Goal: Navigation & Orientation: Find specific page/section

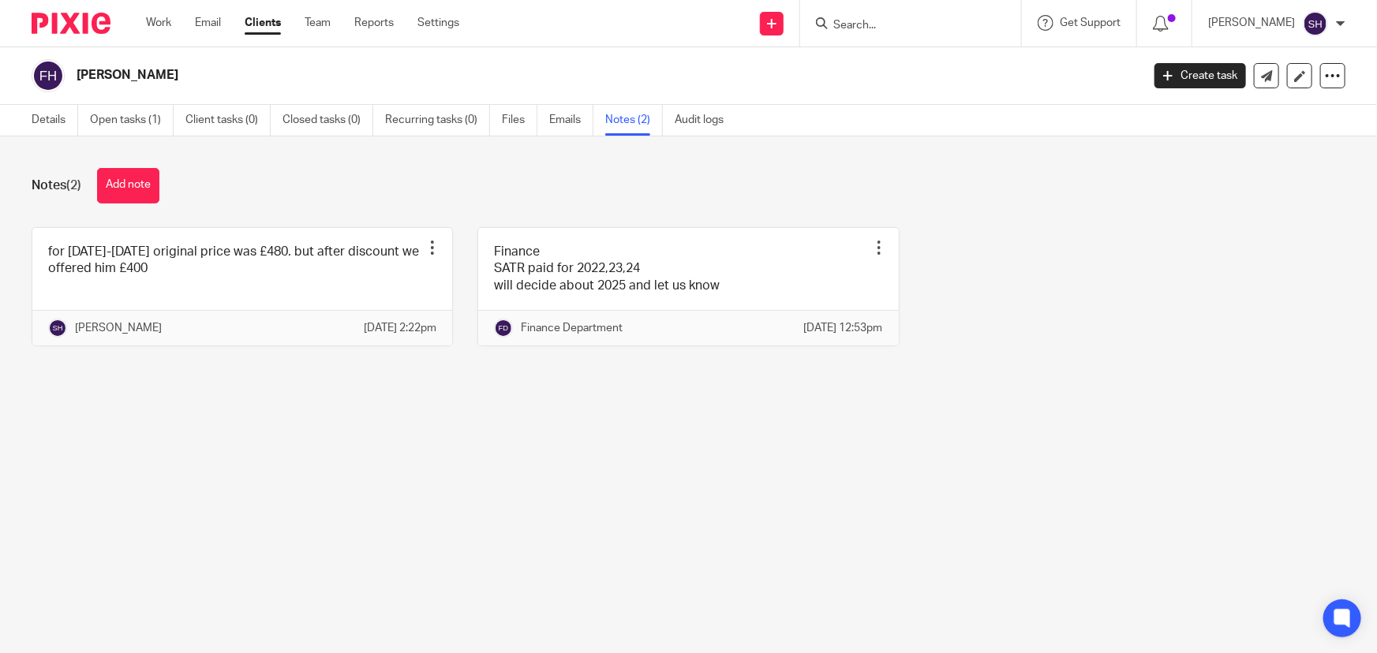
click at [955, 36] on div at bounding box center [910, 23] width 221 height 47
click at [936, 23] on input "Search" at bounding box center [903, 26] width 142 height 14
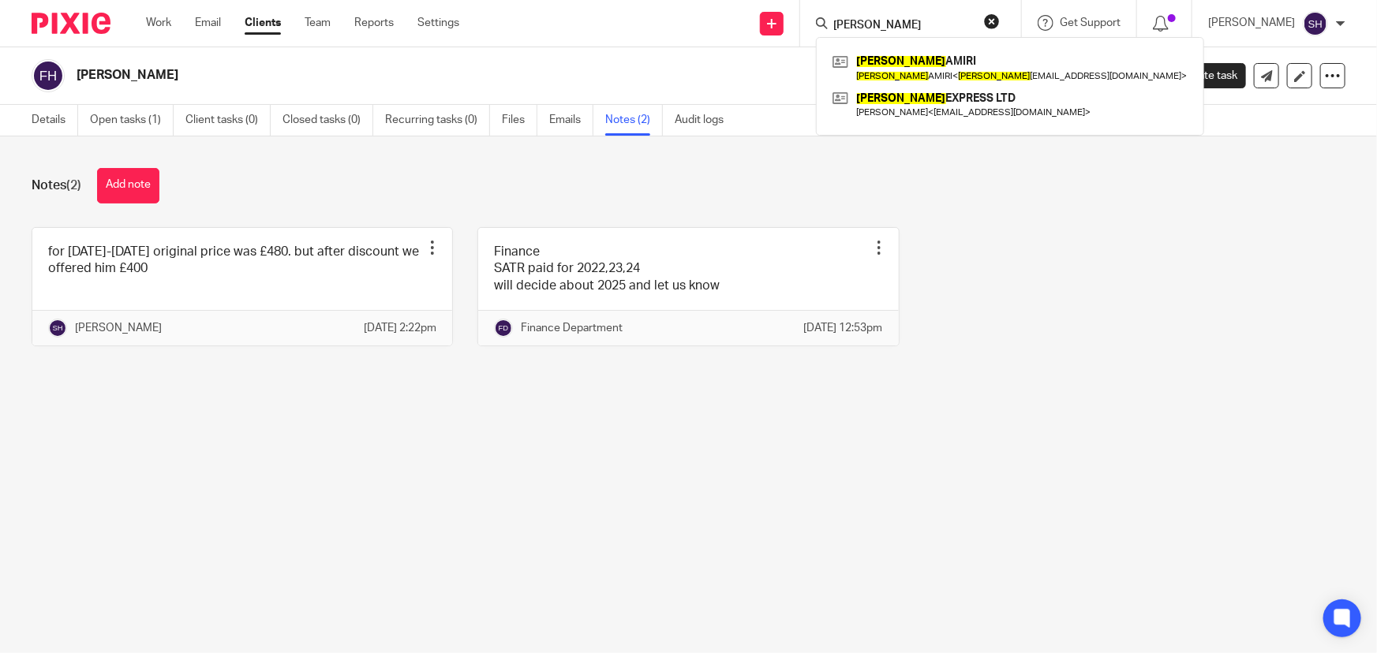
type input "parviz"
drag, startPoint x: 938, startPoint y: 17, endPoint x: 749, endPoint y: 6, distance: 189.7
click at [749, 6] on div "Send new email Create task Add client parviz PARVIZ AMIRI PARVIZ AMIRI < parviz…" at bounding box center [930, 23] width 894 height 47
type input "rozita"
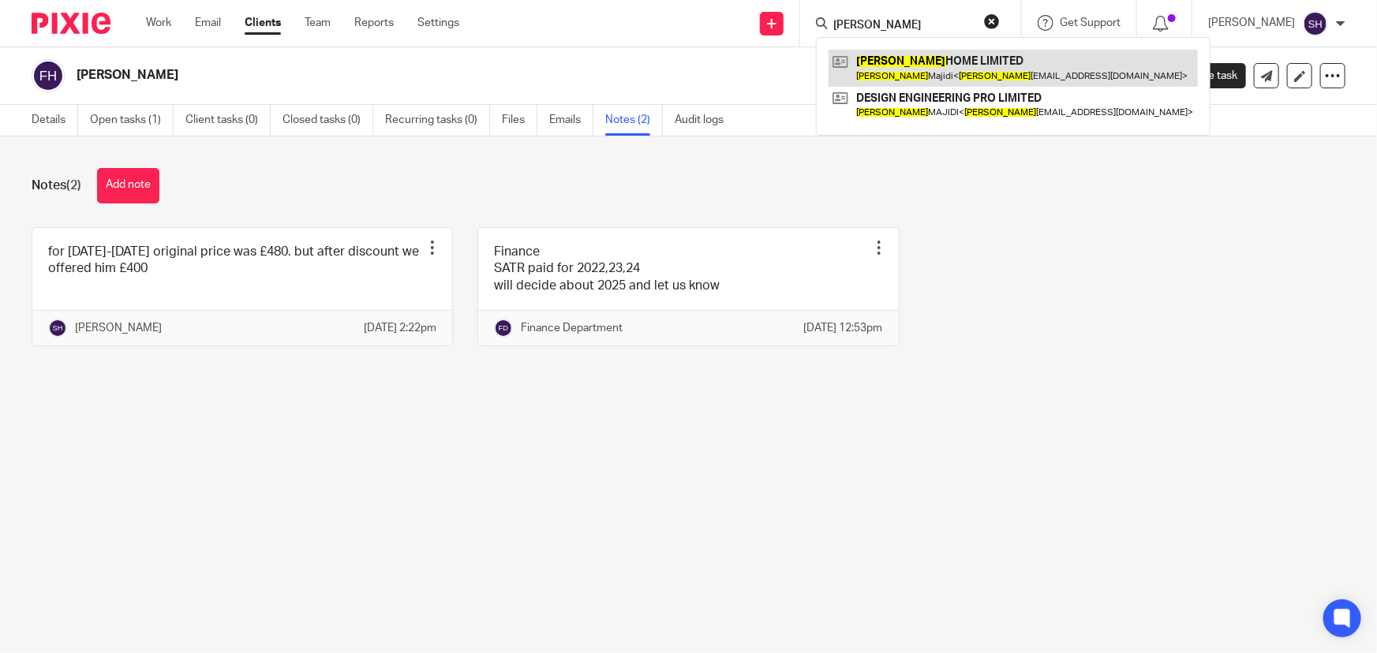
click at [946, 65] on link at bounding box center [1013, 68] width 369 height 36
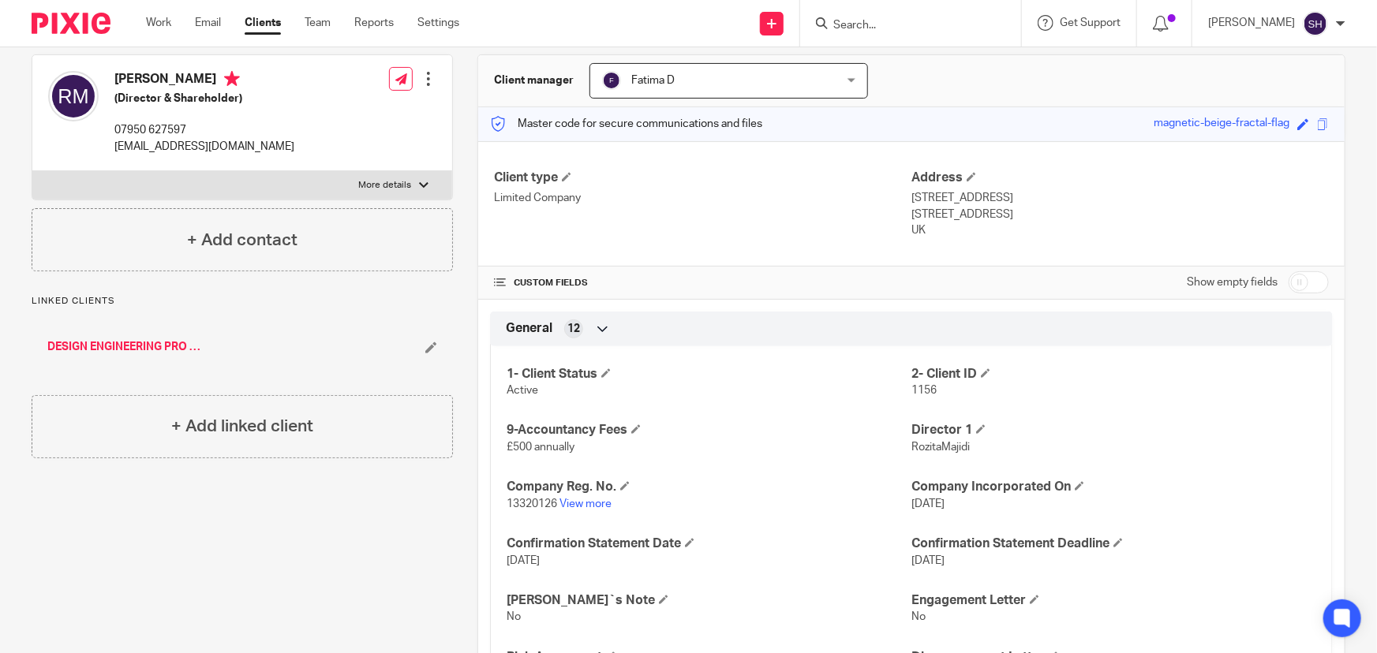
scroll to position [143, 0]
click at [584, 500] on link "View more" at bounding box center [586, 503] width 52 height 11
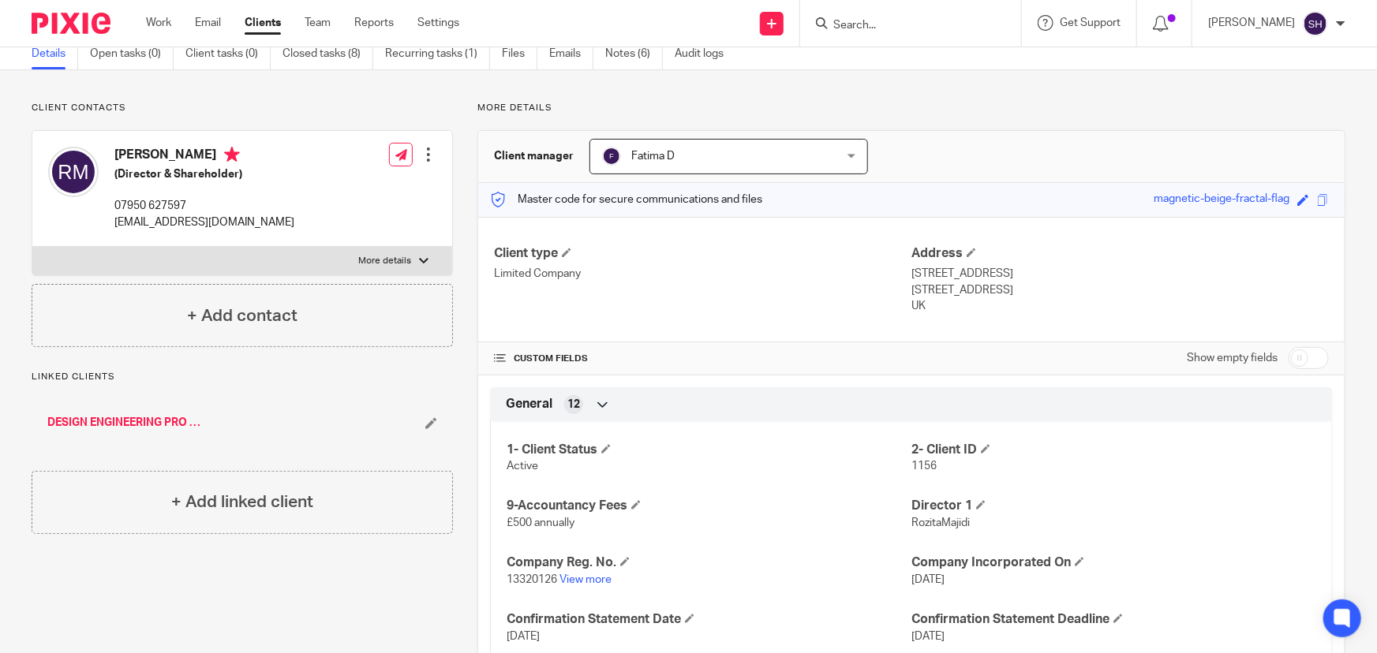
scroll to position [0, 0]
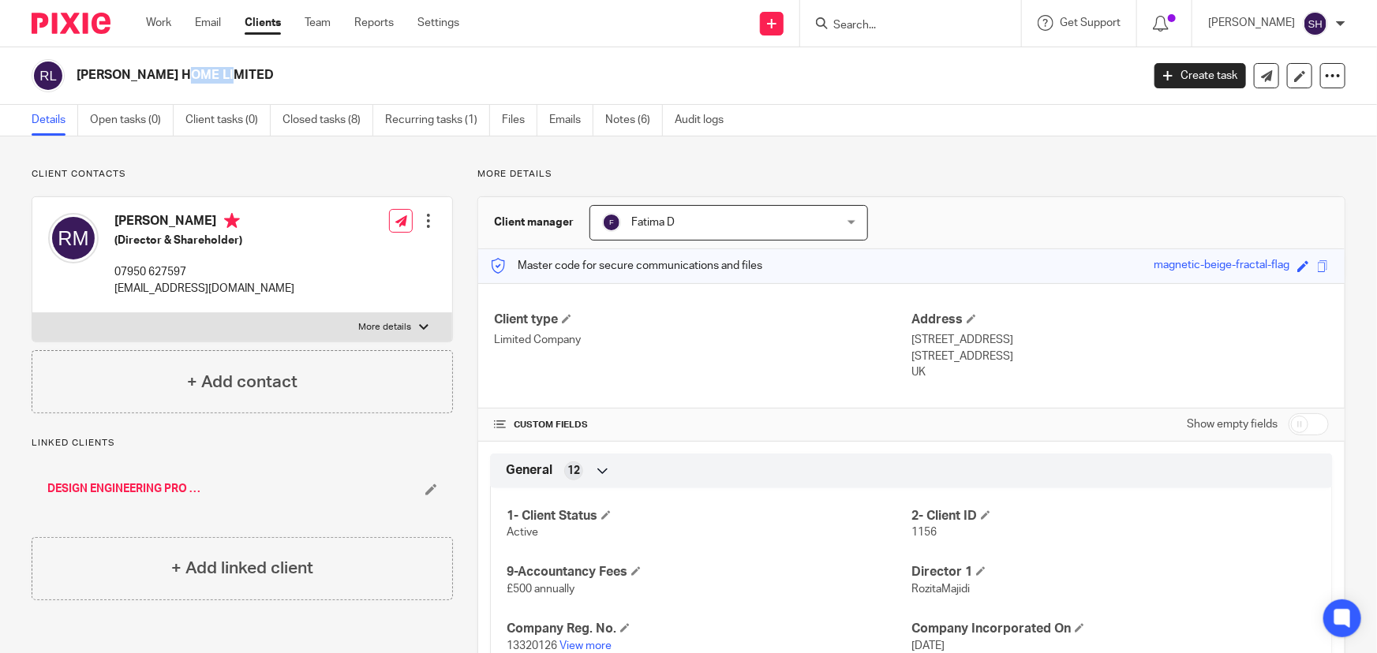
drag, startPoint x: 76, startPoint y: 74, endPoint x: 118, endPoint y: 80, distance: 43.0
click at [118, 80] on h2 "ROZITA HOME LIMITED" at bounding box center [499, 75] width 844 height 17
copy h2 "ROZITA"
click at [167, 489] on link "DESIGN ENGINEERING PRO LIMITED" at bounding box center [125, 489] width 156 height 16
drag, startPoint x: 75, startPoint y: 74, endPoint x: 170, endPoint y: 71, distance: 95.5
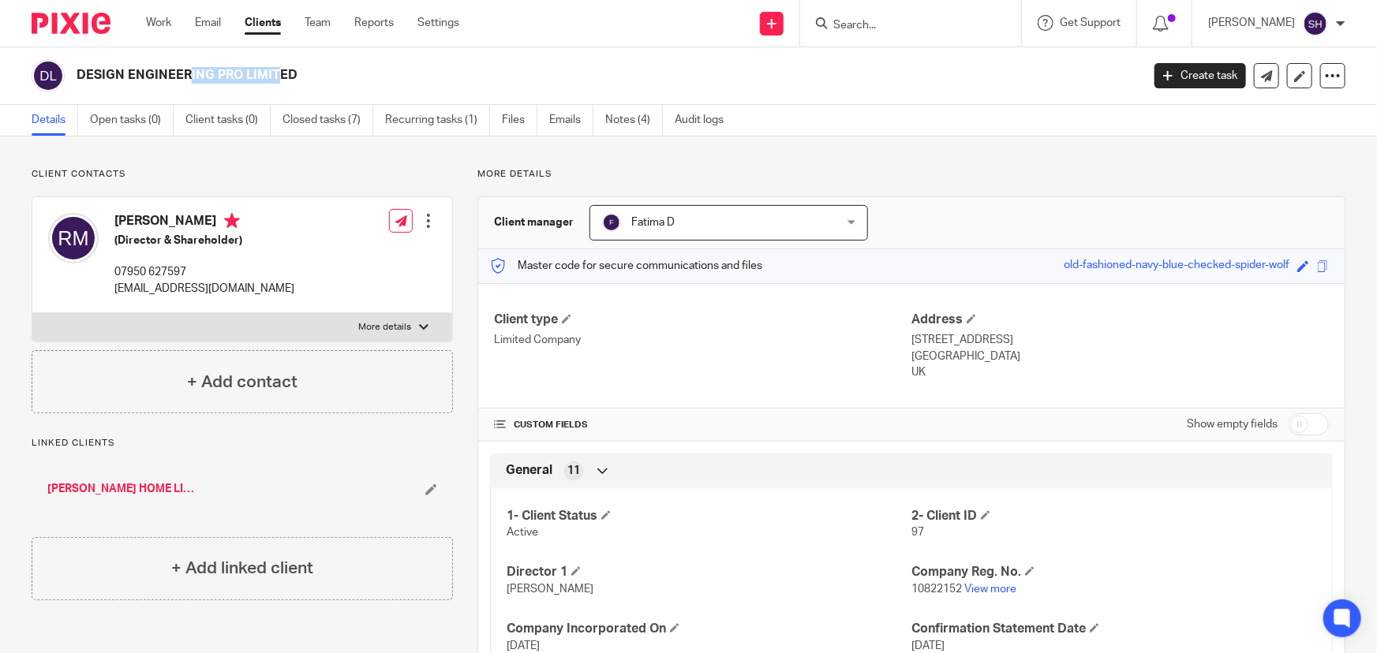
click at [170, 71] on div "DESIGN ENGINEERING PRO LIMITED" at bounding box center [581, 75] width 1099 height 33
copy h2 "DESIGN ENGINE"
click at [908, 21] on input "Search" at bounding box center [903, 26] width 142 height 14
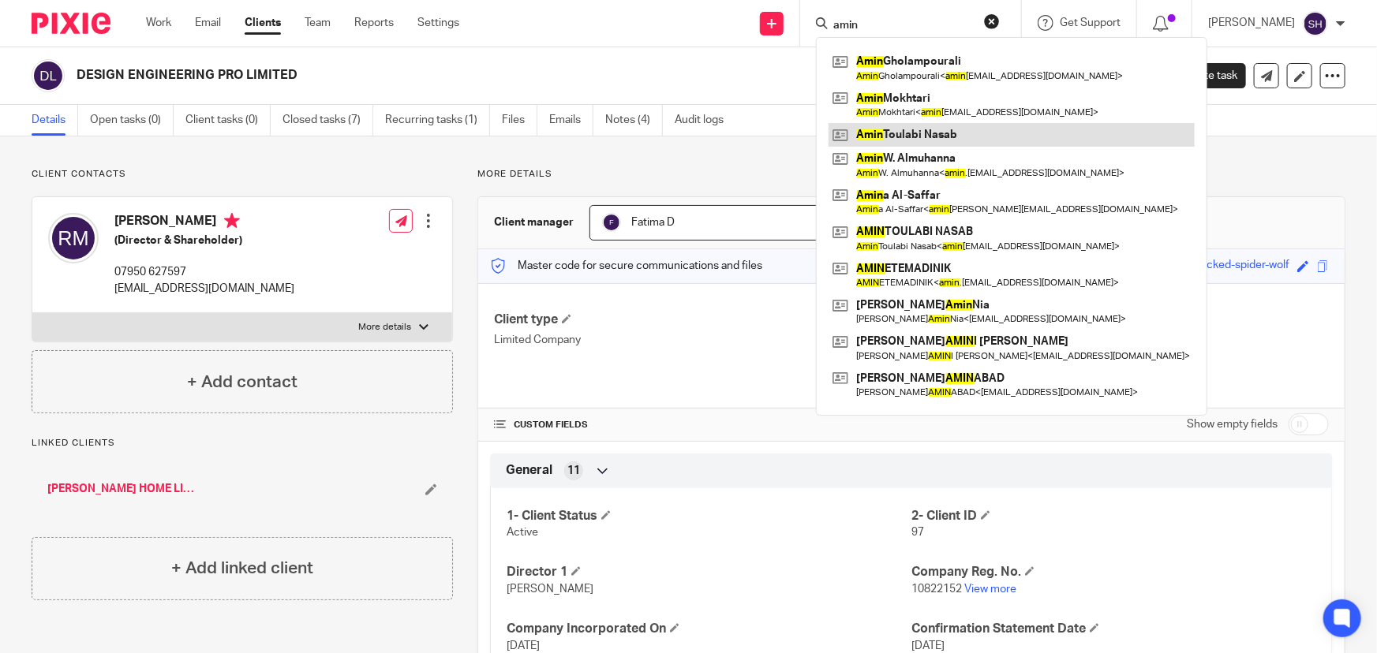
type input "amin"
click at [934, 130] on link at bounding box center [1012, 135] width 366 height 24
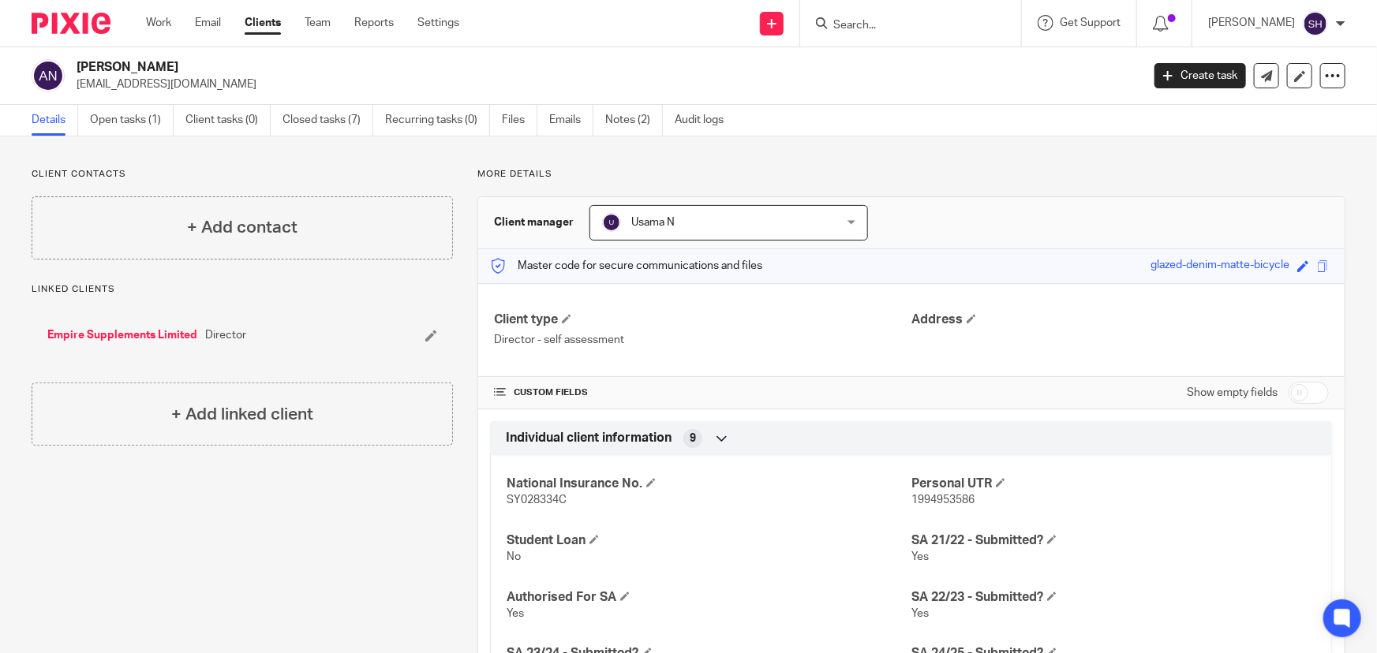
click at [129, 335] on link "Empire Supplements Limited" at bounding box center [122, 336] width 150 height 16
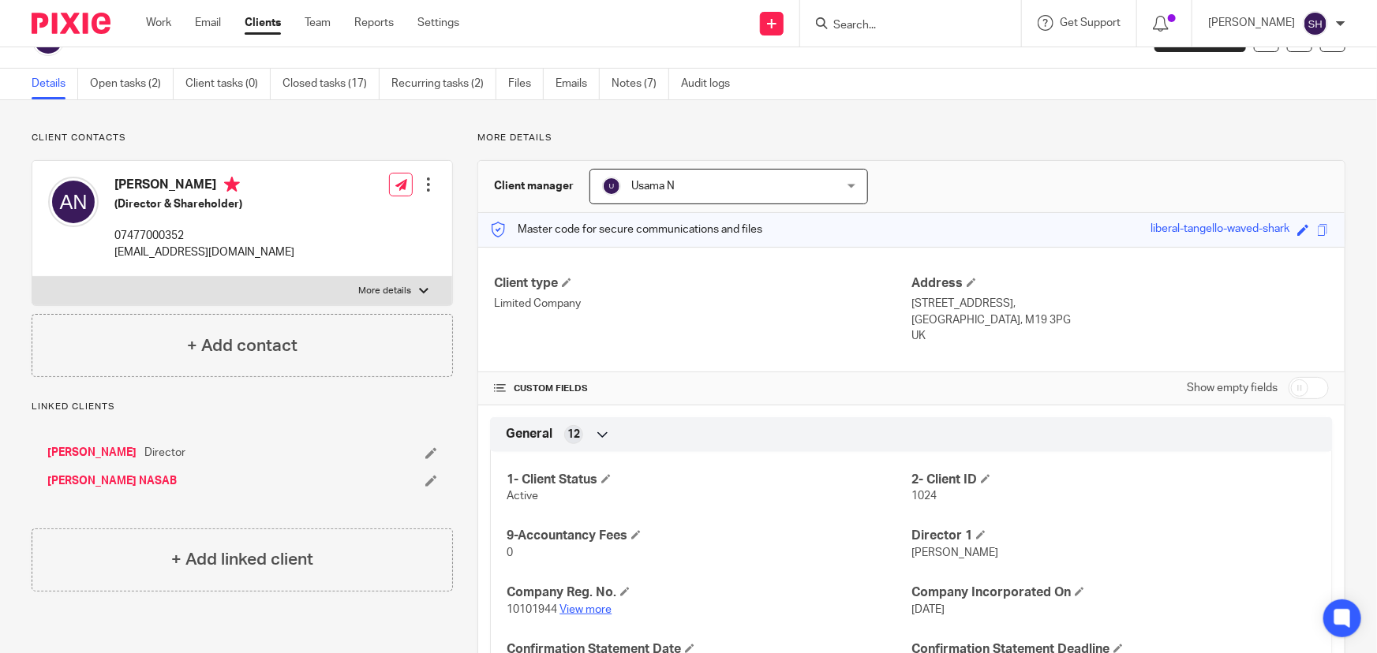
scroll to position [71, 0]
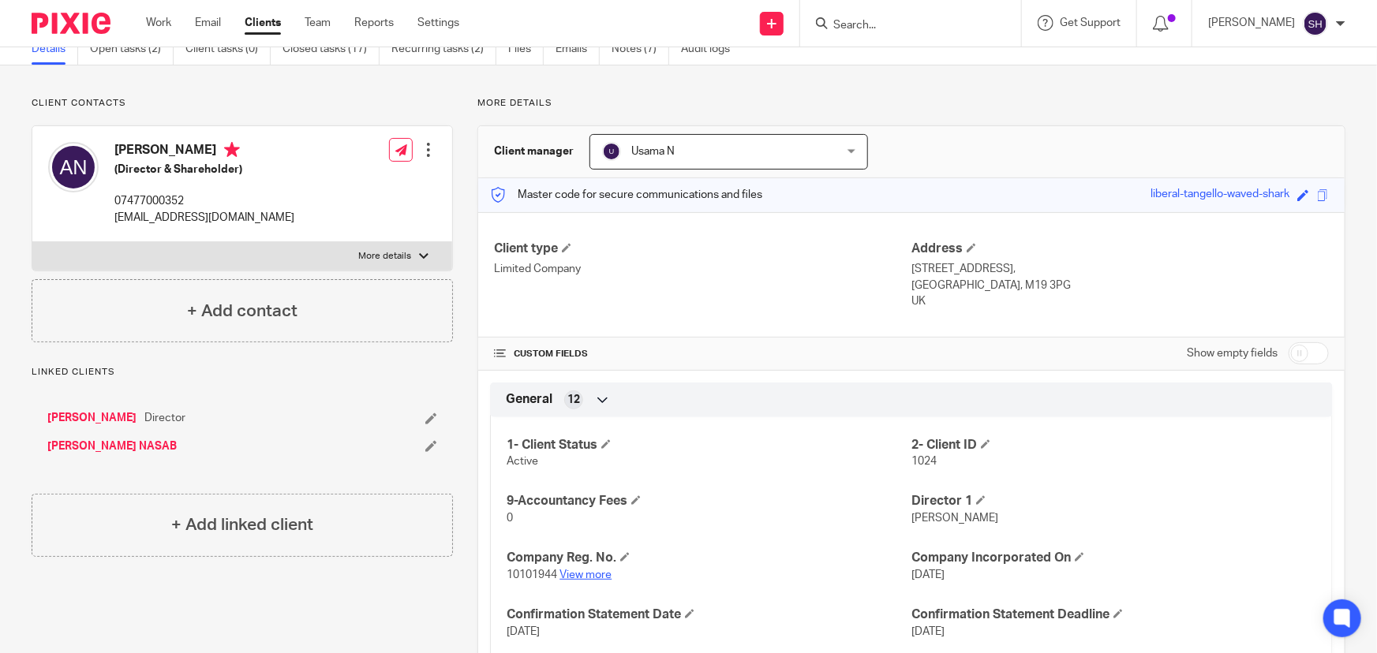
click at [579, 570] on link "View more" at bounding box center [586, 575] width 52 height 11
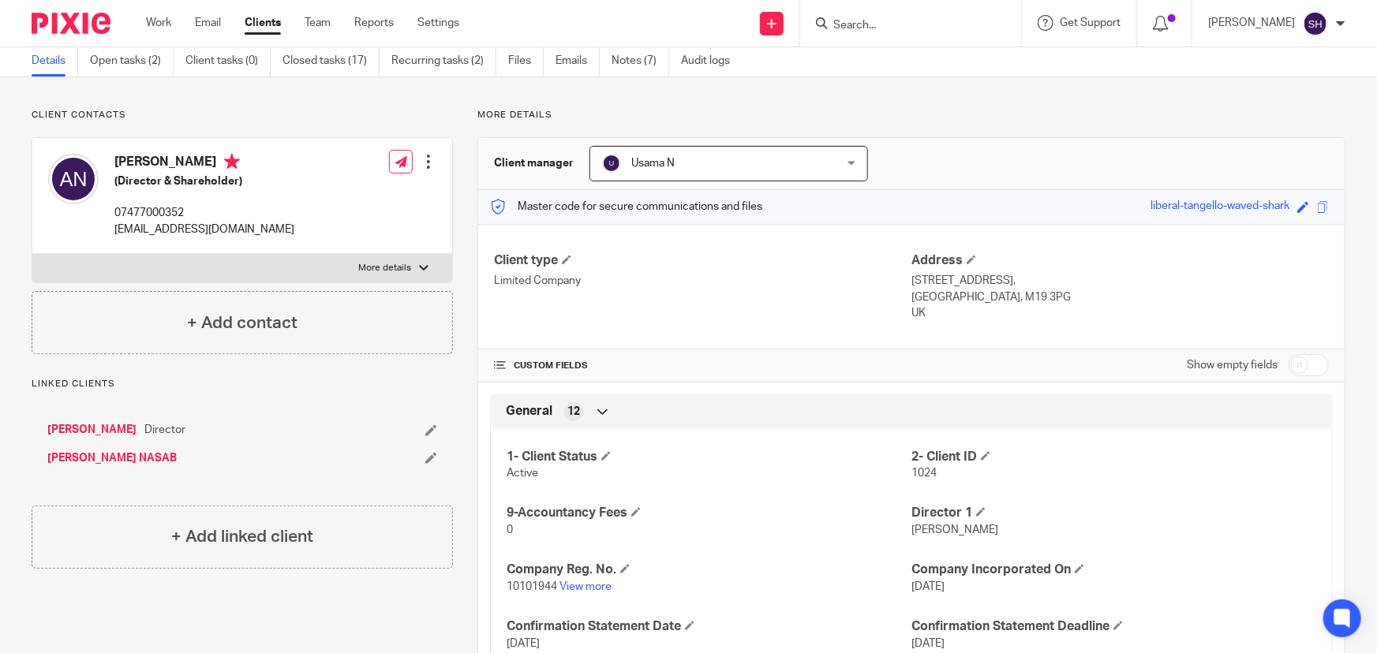
scroll to position [143, 0]
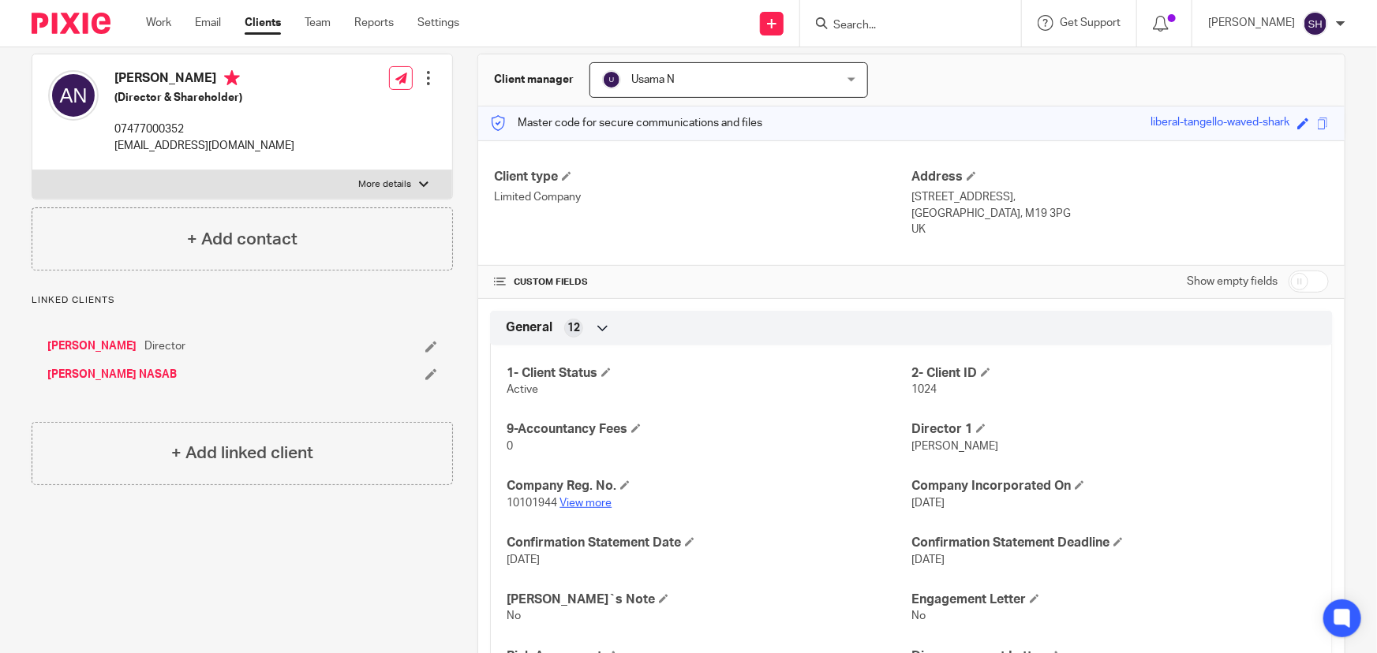
click at [575, 503] on link "View more" at bounding box center [586, 503] width 52 height 11
click at [590, 504] on link "View more" at bounding box center [586, 503] width 52 height 11
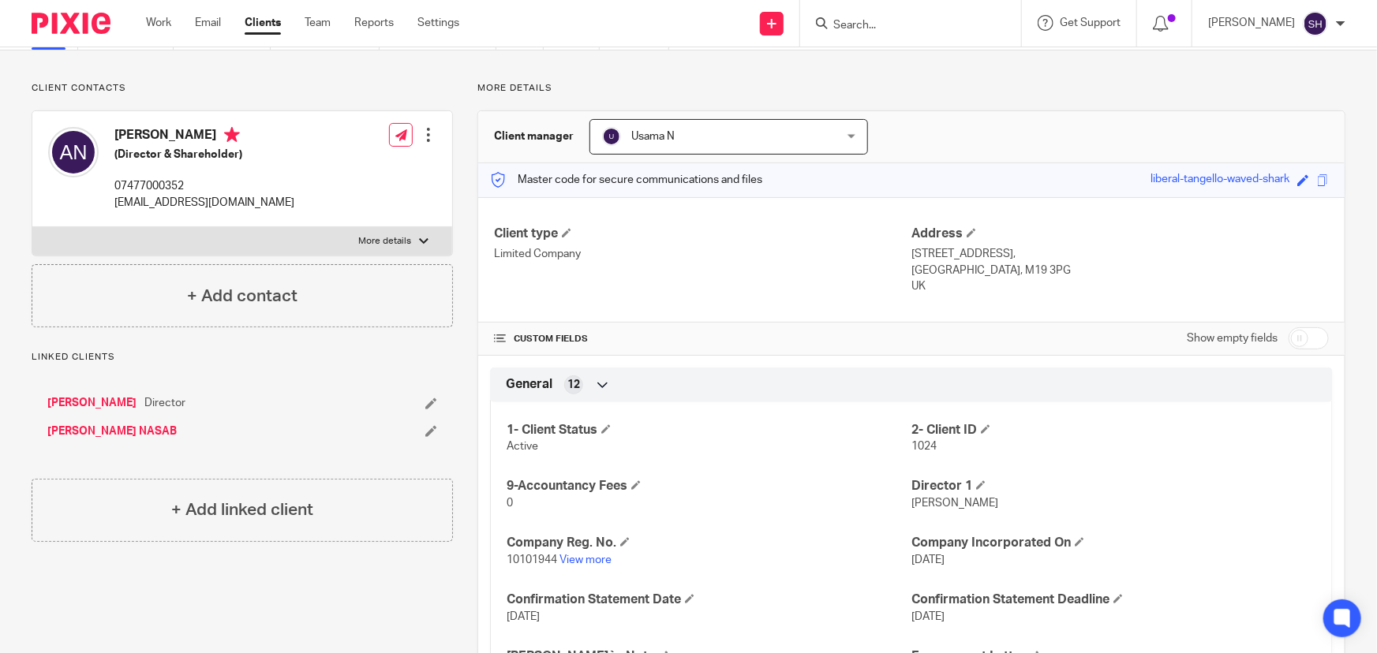
scroll to position [286, 0]
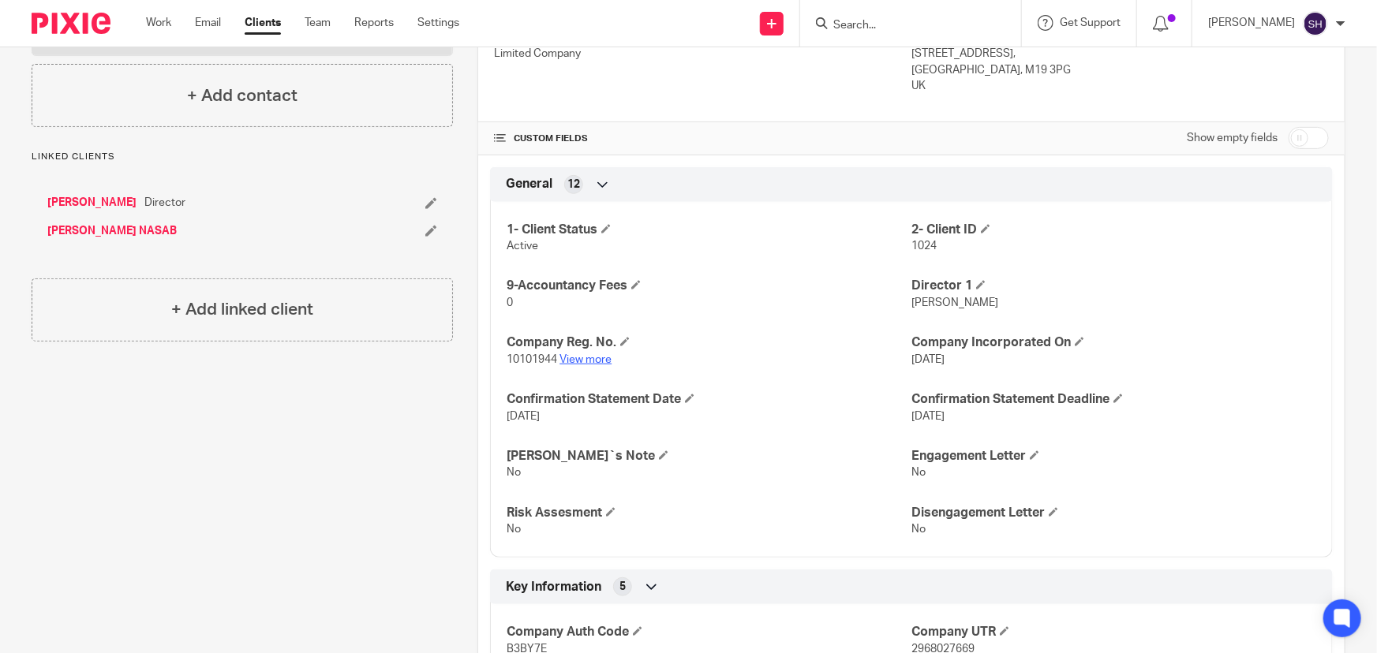
click at [608, 359] on link "View more" at bounding box center [586, 359] width 52 height 11
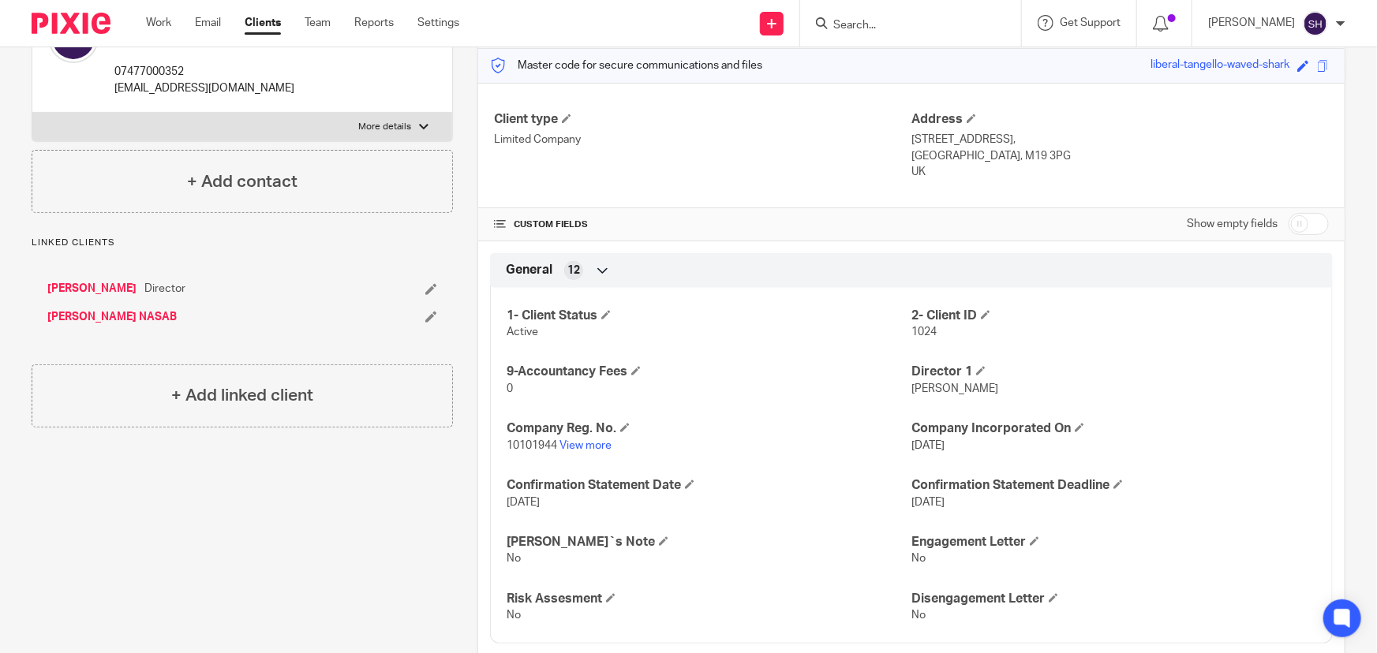
scroll to position [0, 0]
